Goal: Task Accomplishment & Management: Manage account settings

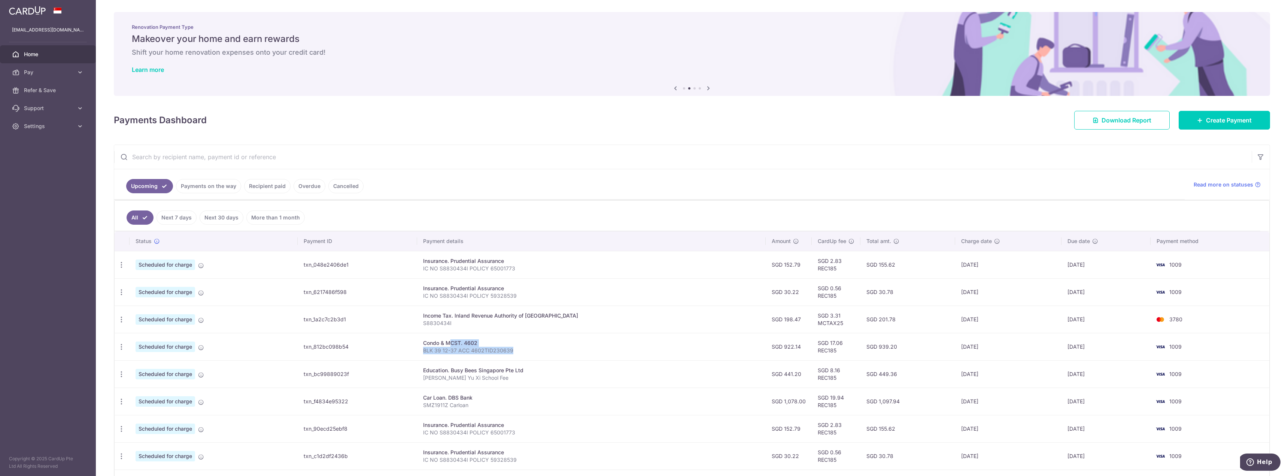
drag, startPoint x: 441, startPoint y: 346, endPoint x: 541, endPoint y: 355, distance: 100.7
click at [541, 355] on td "Condo & MCST. 4602 BLK 39 12-37 ACC 4602TID230639" at bounding box center [591, 346] width 349 height 27
click at [117, 346] on div "Update payment Cancel payment" at bounding box center [122, 347] width 14 height 14
click at [124, 346] on icon "button" at bounding box center [122, 347] width 8 height 8
click at [153, 367] on span "Update payment" at bounding box center [161, 367] width 51 height 9
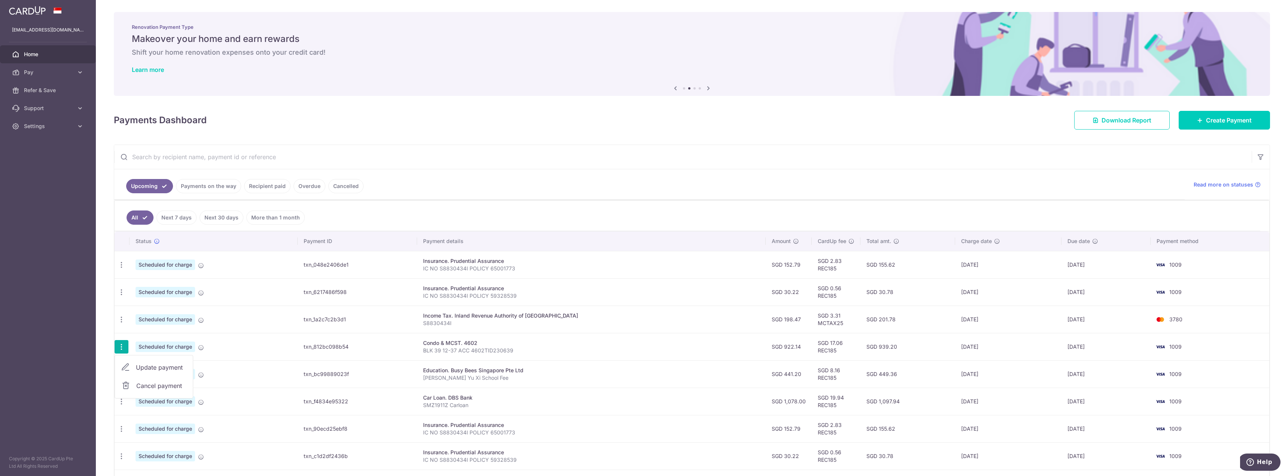
radio input "true"
type input "922.14"
type input "[DATE]"
type input "BLK 39 12-37 ACC 4602TID230639"
type input "REC185"
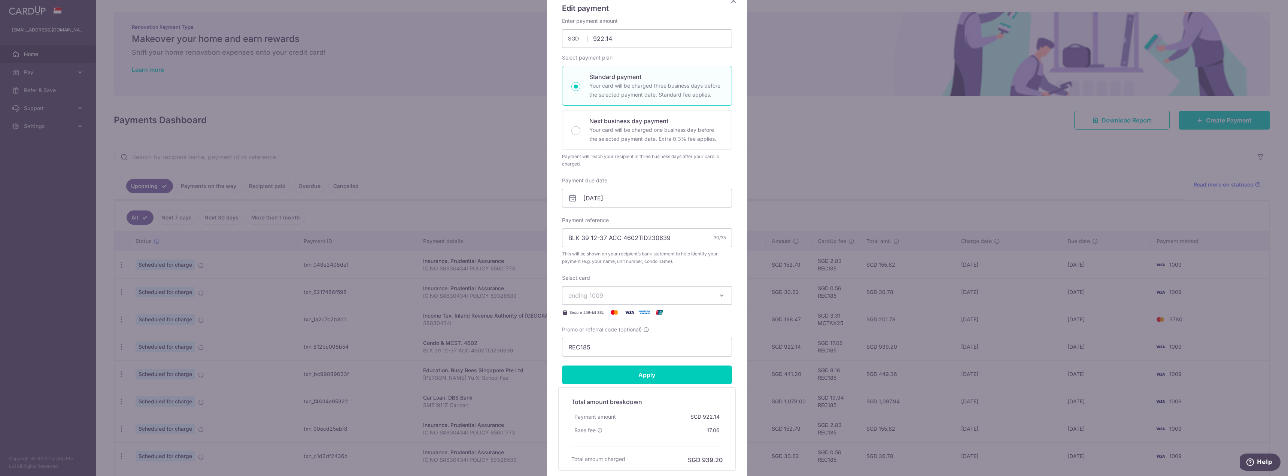
scroll to position [19, 0]
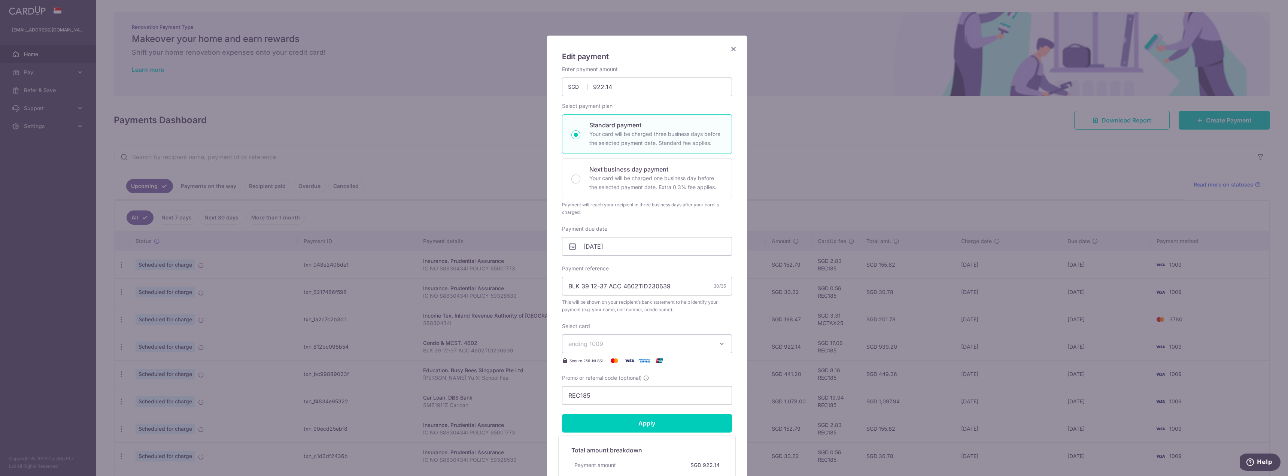
click at [734, 50] on icon "Close" at bounding box center [733, 48] width 9 height 9
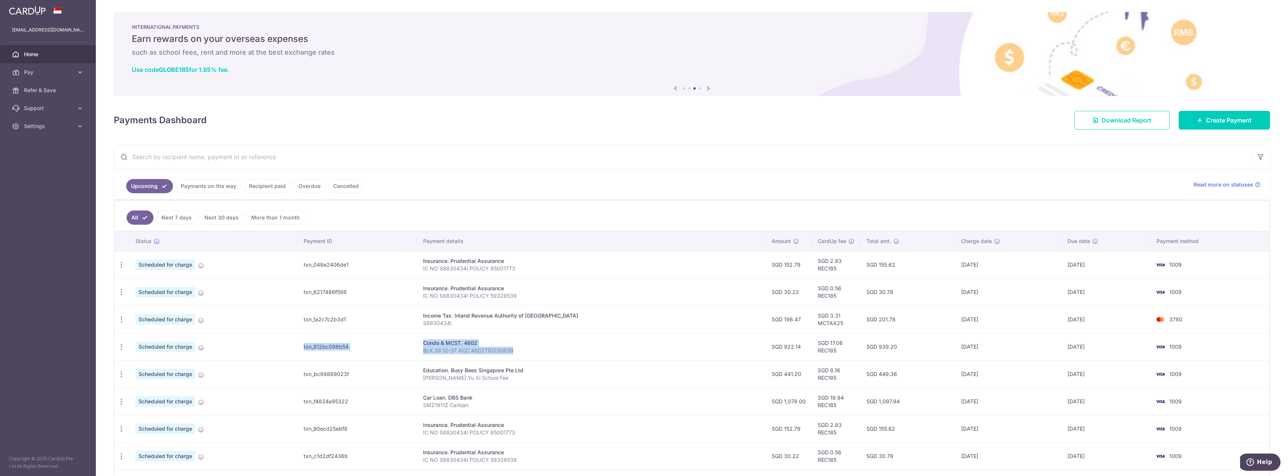
drag, startPoint x: 271, startPoint y: 353, endPoint x: 552, endPoint y: 355, distance: 280.4
click at [552, 355] on tr "Update payment Cancel payment Scheduled for charge txn_812bc098b54 Condo & MCST…" at bounding box center [692, 346] width 1155 height 27
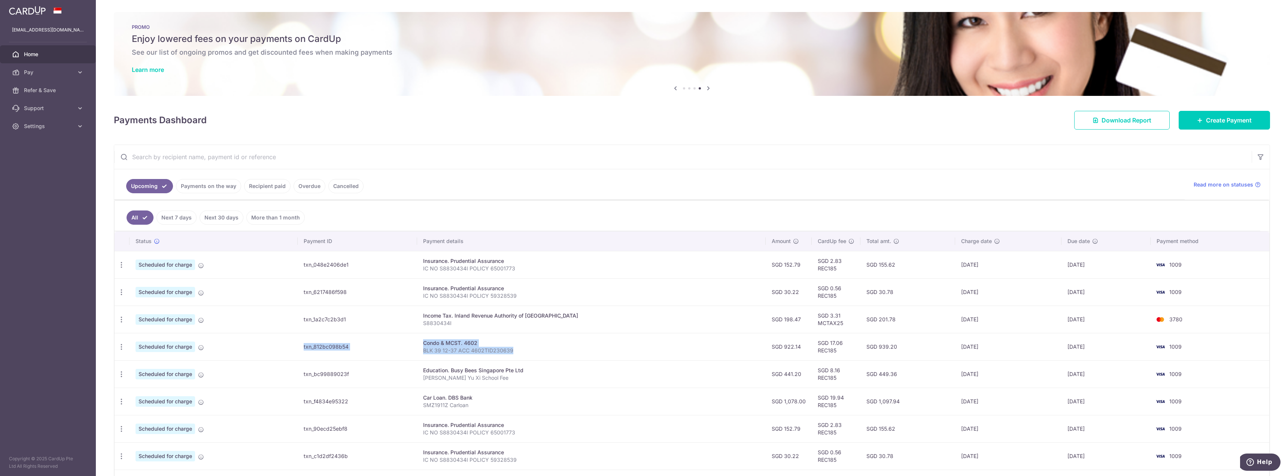
drag, startPoint x: 881, startPoint y: 348, endPoint x: 843, endPoint y: 348, distance: 37.4
click at [860, 348] on td "SGD 939.20" at bounding box center [907, 346] width 95 height 27
